Goal: Task Accomplishment & Management: Manage account settings

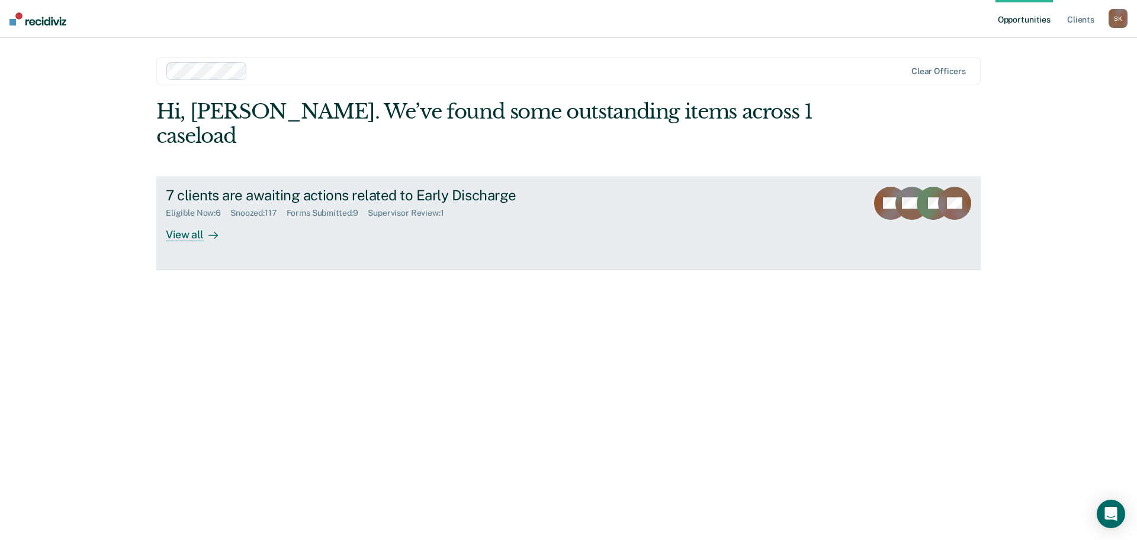
click at [187, 218] on div "View all" at bounding box center [199, 229] width 66 height 23
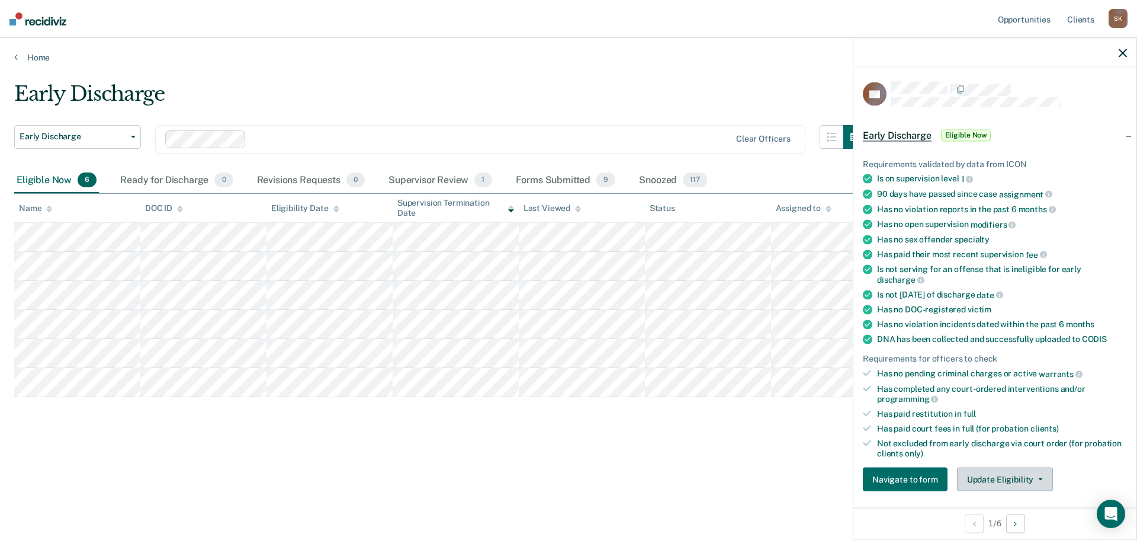
click at [989, 475] on button "Update Eligibility" at bounding box center [1005, 479] width 96 height 24
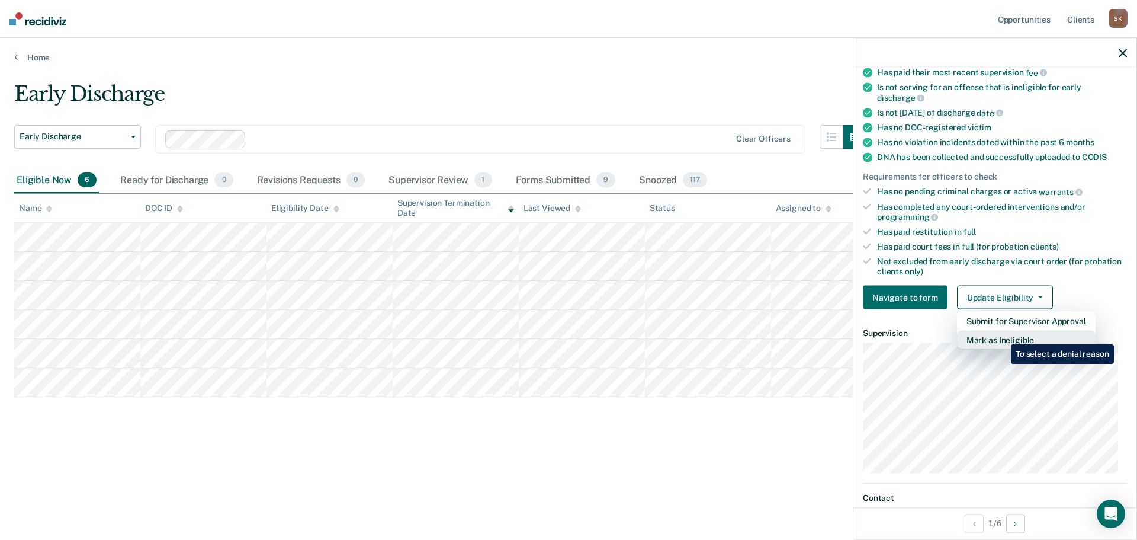
click at [1002, 335] on button "Mark as Ineligible" at bounding box center [1026, 340] width 139 height 19
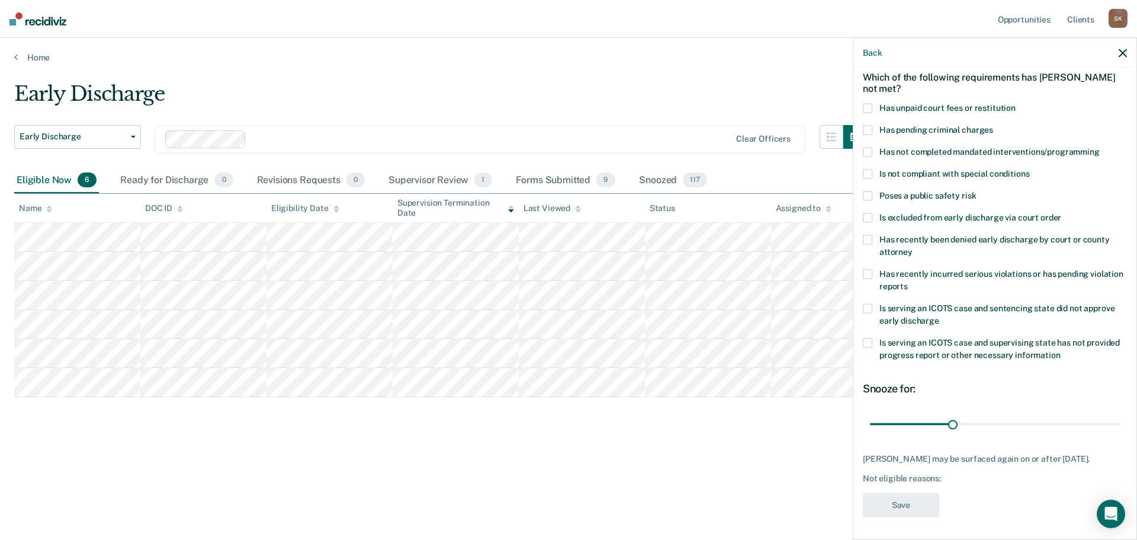
click at [866, 105] on span at bounding box center [867, 107] width 9 height 9
click at [1016, 103] on input "Has unpaid court fees or restitution" at bounding box center [1016, 103] width 0 height 0
drag, startPoint x: 894, startPoint y: 425, endPoint x: 910, endPoint y: 423, distance: 16.1
click at [910, 423] on input "range" at bounding box center [995, 423] width 250 height 21
click at [911, 425] on input "range" at bounding box center [995, 423] width 250 height 21
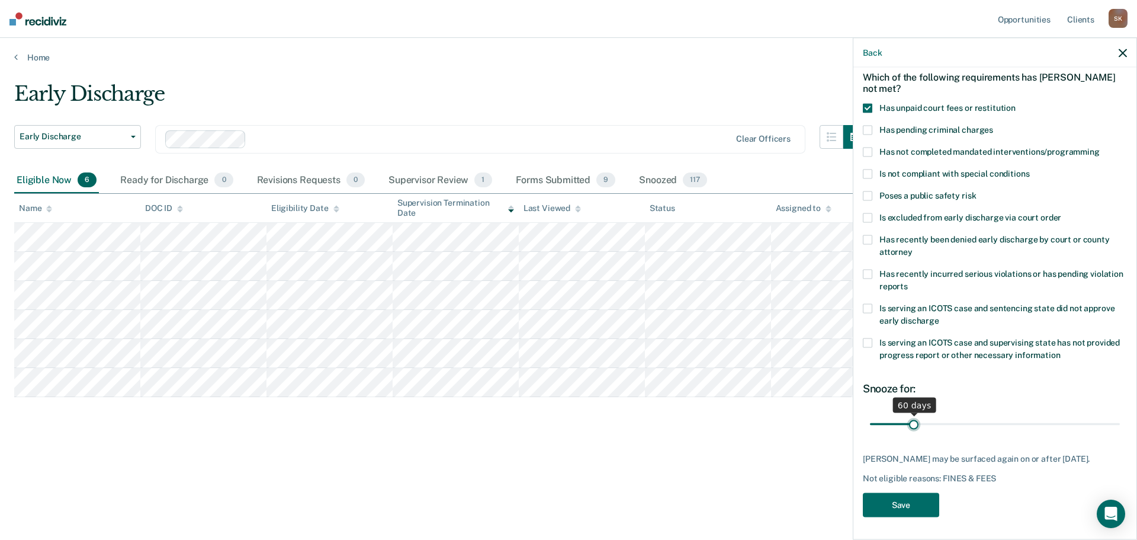
drag, startPoint x: 910, startPoint y: 425, endPoint x: 912, endPoint y: 418, distance: 7.3
click at [912, 418] on input "range" at bounding box center [995, 423] width 250 height 21
click at [862, 107] on div "CB Which of the following requirements has [PERSON_NAME] not met? Has unpaid co…" at bounding box center [995, 302] width 283 height 469
click at [866, 107] on span at bounding box center [867, 107] width 9 height 9
click at [1016, 103] on input "Has unpaid court fees or restitution" at bounding box center [1016, 103] width 0 height 0
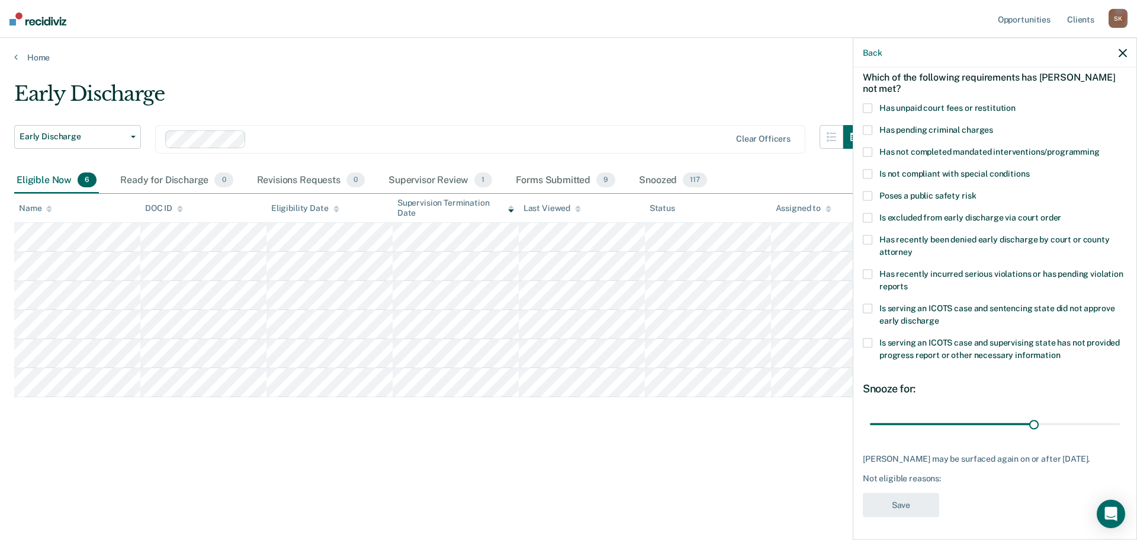
click at [869, 130] on span at bounding box center [867, 129] width 9 height 9
click at [993, 125] on input "Has pending criminal charges" at bounding box center [993, 125] width 0 height 0
click at [872, 132] on label "Has pending criminal charges" at bounding box center [995, 131] width 264 height 12
click at [993, 125] on input "Has pending criminal charges" at bounding box center [993, 125] width 0 height 0
click at [867, 106] on span at bounding box center [867, 107] width 9 height 9
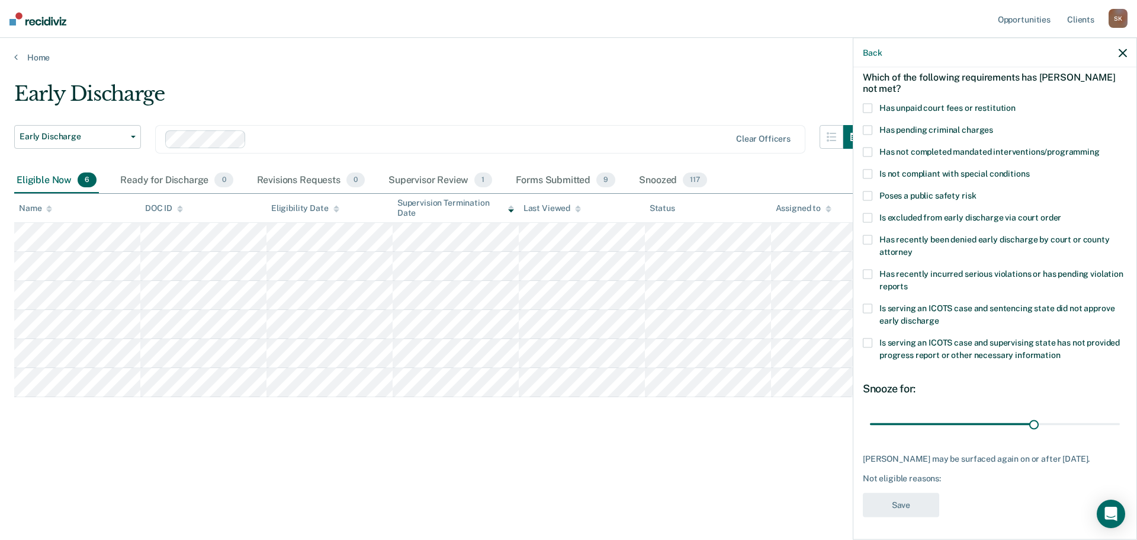
click at [1016, 103] on input "Has unpaid court fees or restitution" at bounding box center [1016, 103] width 0 height 0
click at [869, 105] on span at bounding box center [867, 107] width 9 height 9
click at [1016, 103] on input "Has unpaid court fees or restitution" at bounding box center [1016, 103] width 0 height 0
click at [874, 239] on label "Has recently been denied early discharge by court or county attorney" at bounding box center [995, 247] width 264 height 25
click at [913, 247] on input "Has recently been denied early discharge by court or county attorney" at bounding box center [913, 247] width 0 height 0
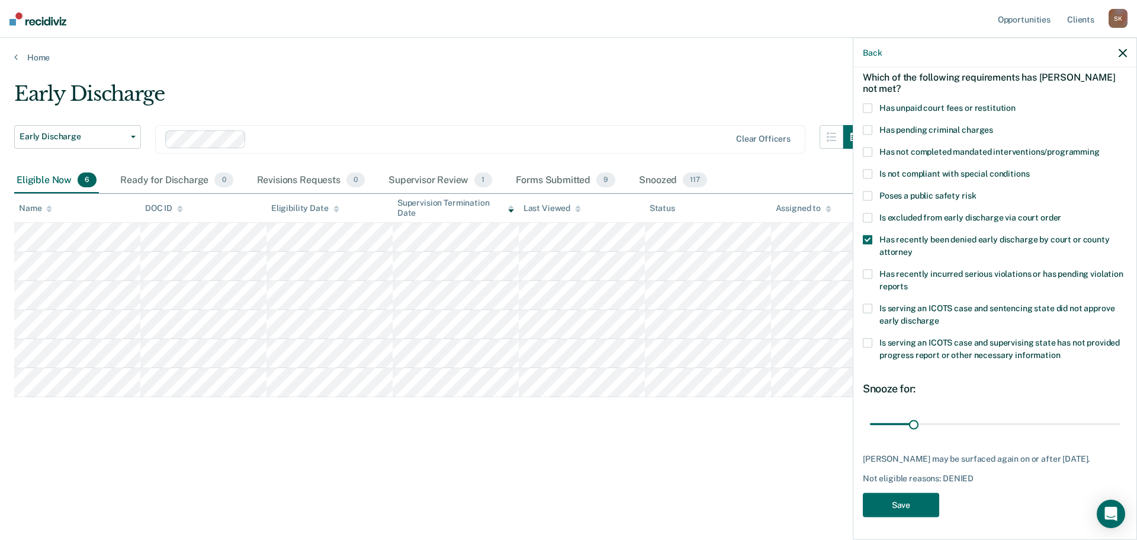
click at [872, 236] on span at bounding box center [867, 239] width 9 height 9
click at [913, 247] on input "Has recently been denied early discharge by court or county attorney" at bounding box center [913, 247] width 0 height 0
click at [868, 217] on span at bounding box center [867, 217] width 9 height 9
click at [1061, 213] on input "Is excluded from early discharge via court order" at bounding box center [1061, 213] width 0 height 0
click at [1029, 426] on input "range" at bounding box center [995, 423] width 250 height 21
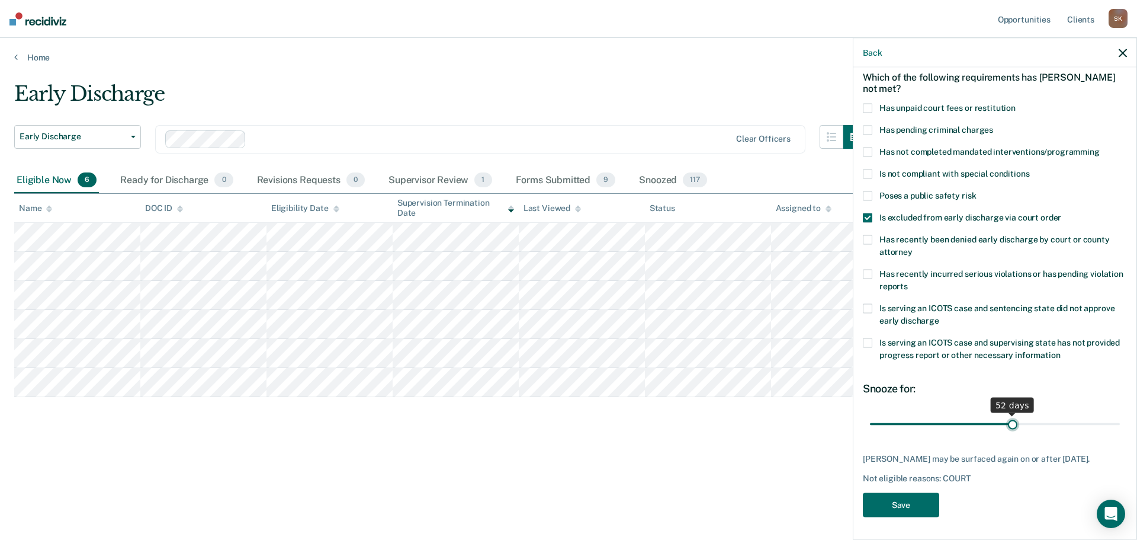
drag, startPoint x: 1028, startPoint y: 422, endPoint x: 1007, endPoint y: 423, distance: 20.1
click at [1007, 423] on input "range" at bounding box center [995, 423] width 250 height 21
click at [869, 219] on span at bounding box center [867, 217] width 9 height 9
click at [1061, 213] on input "Is excluded from early discharge via court order" at bounding box center [1061, 213] width 0 height 0
click at [863, 240] on span at bounding box center [867, 239] width 9 height 9
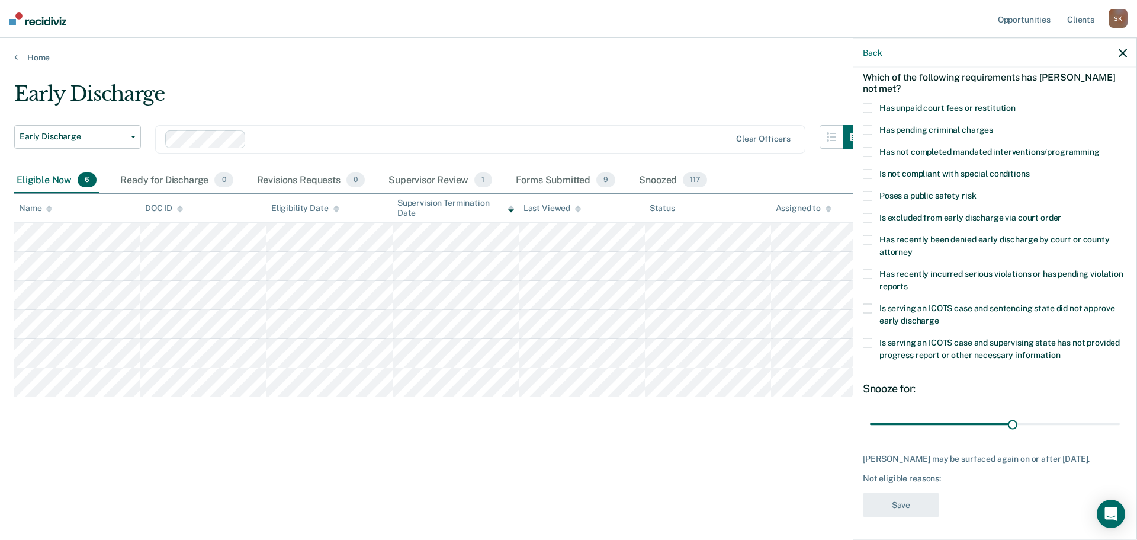
click at [913, 247] on input "Has recently been denied early discharge by court or county attorney" at bounding box center [913, 247] width 0 height 0
click at [871, 239] on span at bounding box center [867, 239] width 9 height 9
click at [913, 247] on input "Has recently been denied early discharge by court or county attorney" at bounding box center [913, 247] width 0 height 0
click at [867, 105] on span at bounding box center [867, 107] width 9 height 9
click at [1016, 103] on input "Has unpaid court fees or restitution" at bounding box center [1016, 103] width 0 height 0
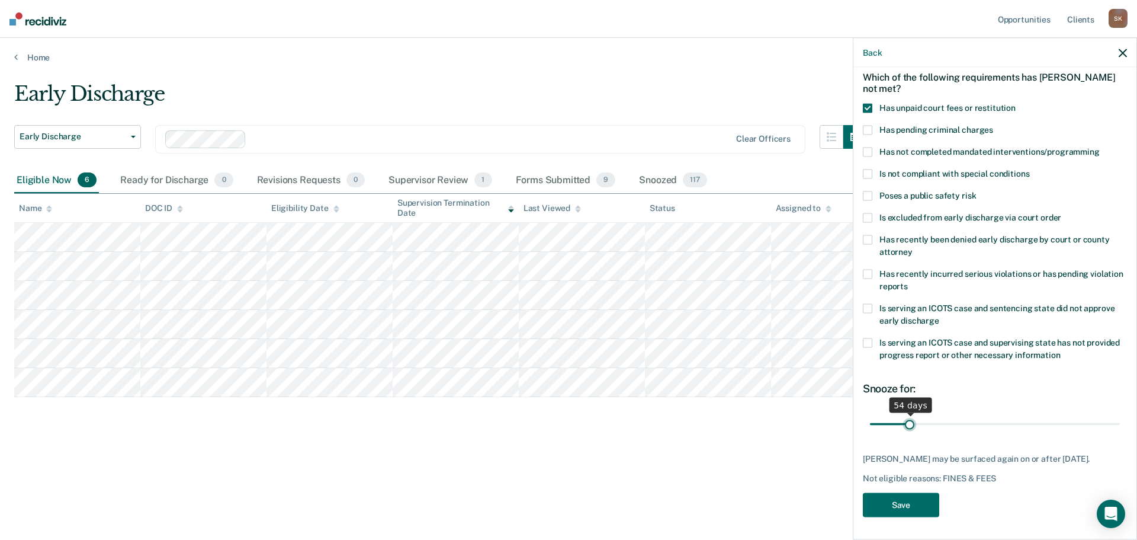
click at [909, 423] on input "range" at bounding box center [995, 423] width 250 height 21
type input "58"
click at [895, 500] on button "Save" at bounding box center [901, 504] width 76 height 24
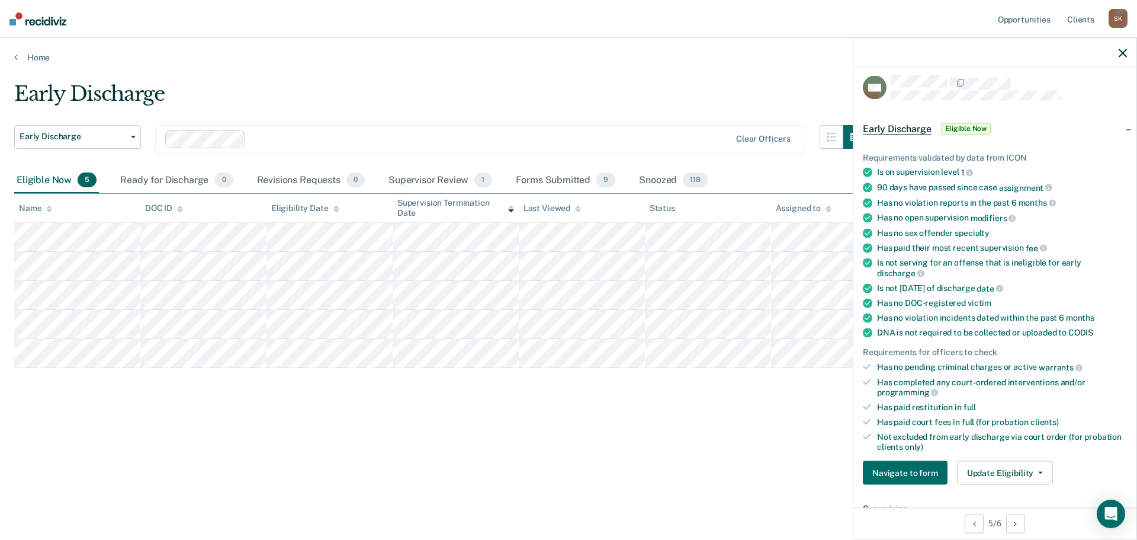
scroll to position [0, 0]
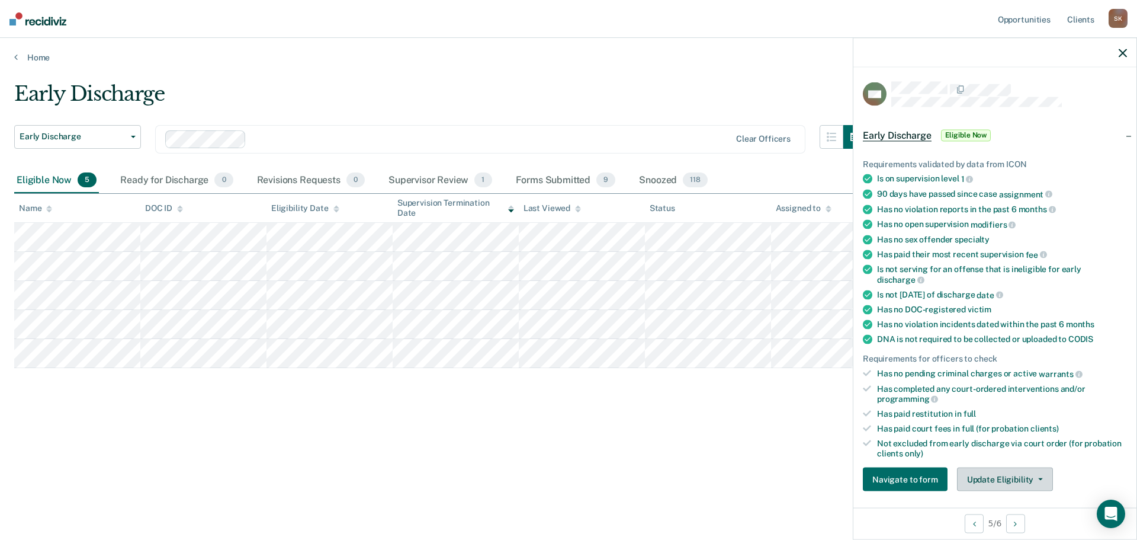
click at [978, 465] on div "Requirements validated by data from ICON Is on supervision level 1 90 days have…" at bounding box center [995, 320] width 283 height 361
click at [983, 469] on button "Update Eligibility" at bounding box center [1005, 479] width 96 height 24
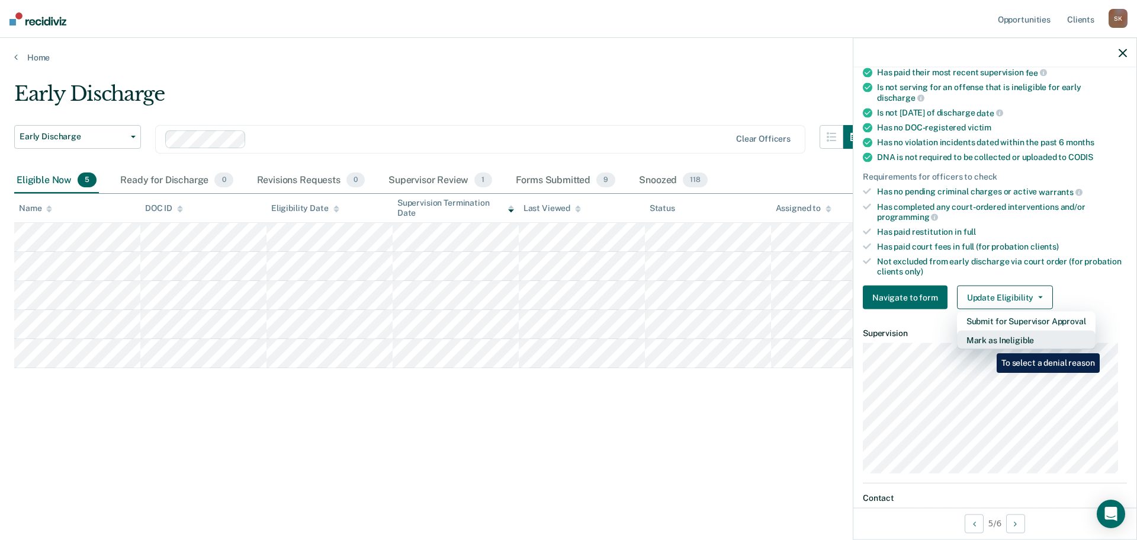
click at [988, 344] on button "Mark as Ineligible" at bounding box center [1026, 340] width 139 height 19
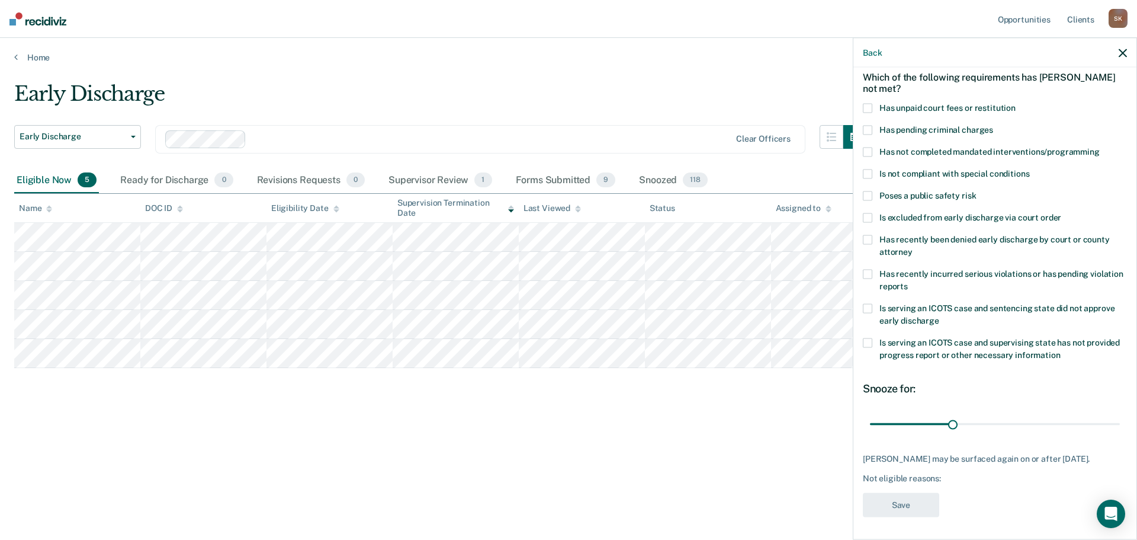
click at [867, 108] on span at bounding box center [867, 107] width 9 height 9
click at [1016, 103] on input "Has unpaid court fees or restitution" at bounding box center [1016, 103] width 0 height 0
click at [871, 153] on span at bounding box center [867, 151] width 9 height 9
click at [1100, 147] on input "Has not completed mandated interventions/programming" at bounding box center [1100, 147] width 0 height 0
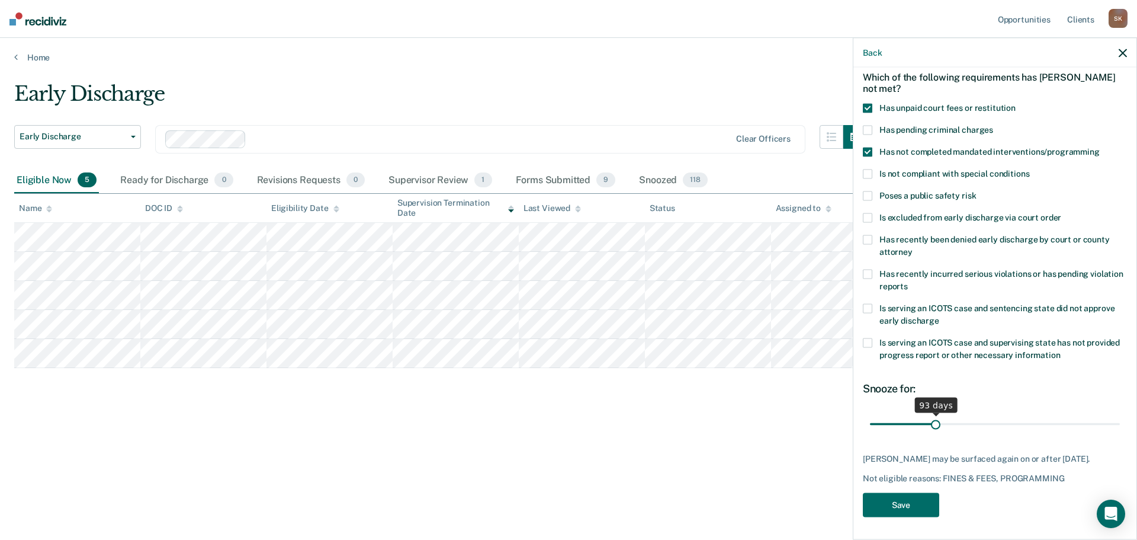
drag, startPoint x: 893, startPoint y: 425, endPoint x: 933, endPoint y: 425, distance: 40.9
type input "93"
click at [933, 425] on input "range" at bounding box center [995, 423] width 250 height 21
click at [909, 507] on button "Save" at bounding box center [901, 504] width 76 height 24
